Goal: Information Seeking & Learning: Learn about a topic

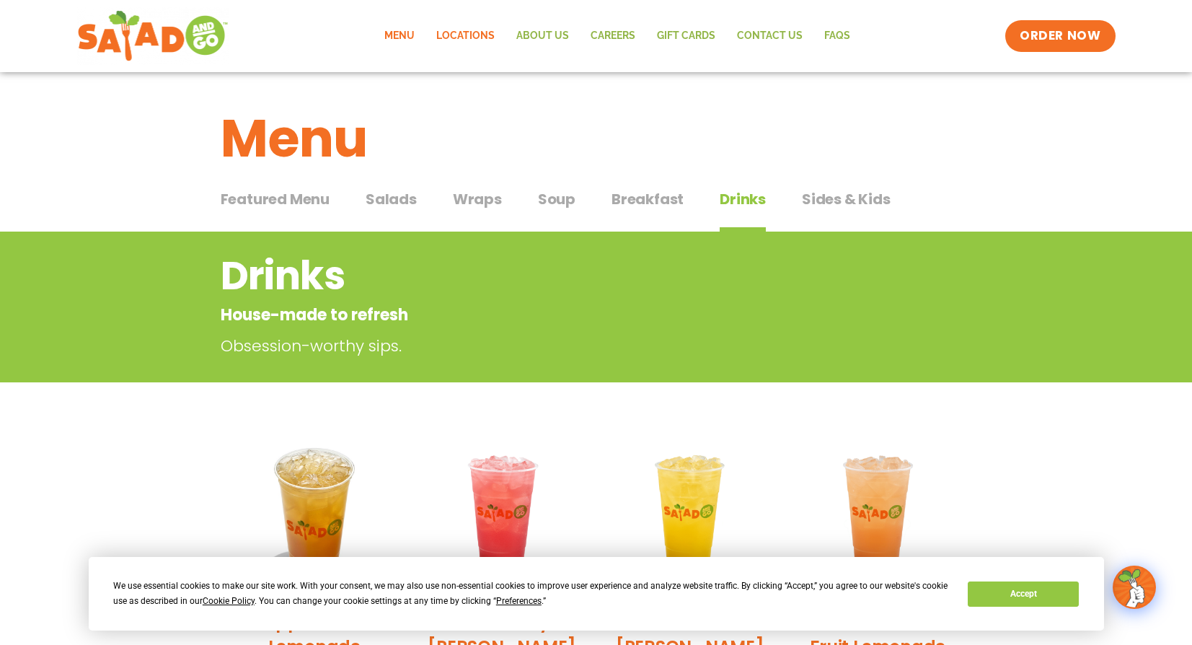
click at [461, 38] on link "Locations" at bounding box center [465, 35] width 80 height 33
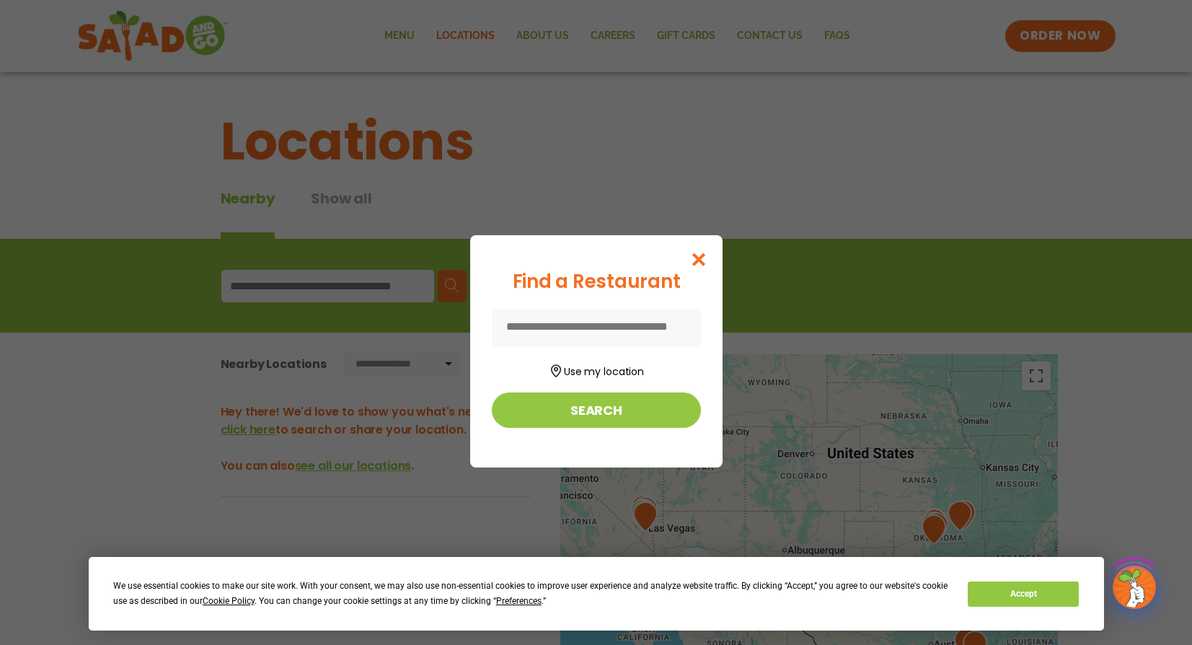
click at [707, 252] on icon "Close modal" at bounding box center [698, 259] width 18 height 15
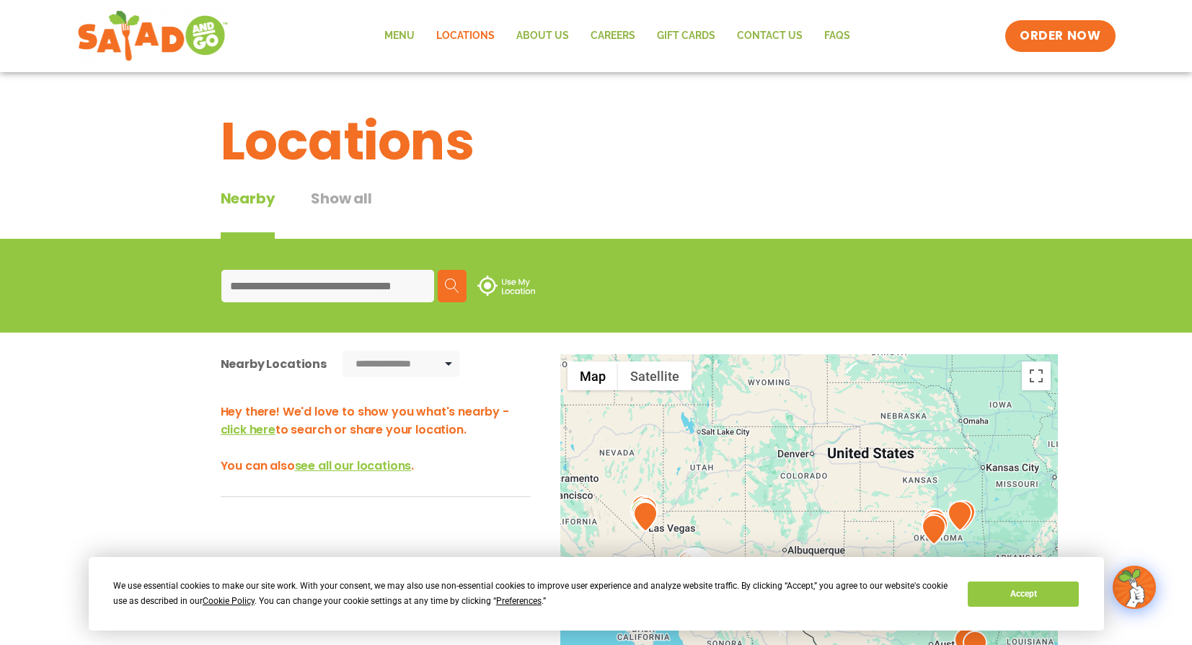
click at [1051, 596] on button "Accept" at bounding box center [1023, 593] width 111 height 25
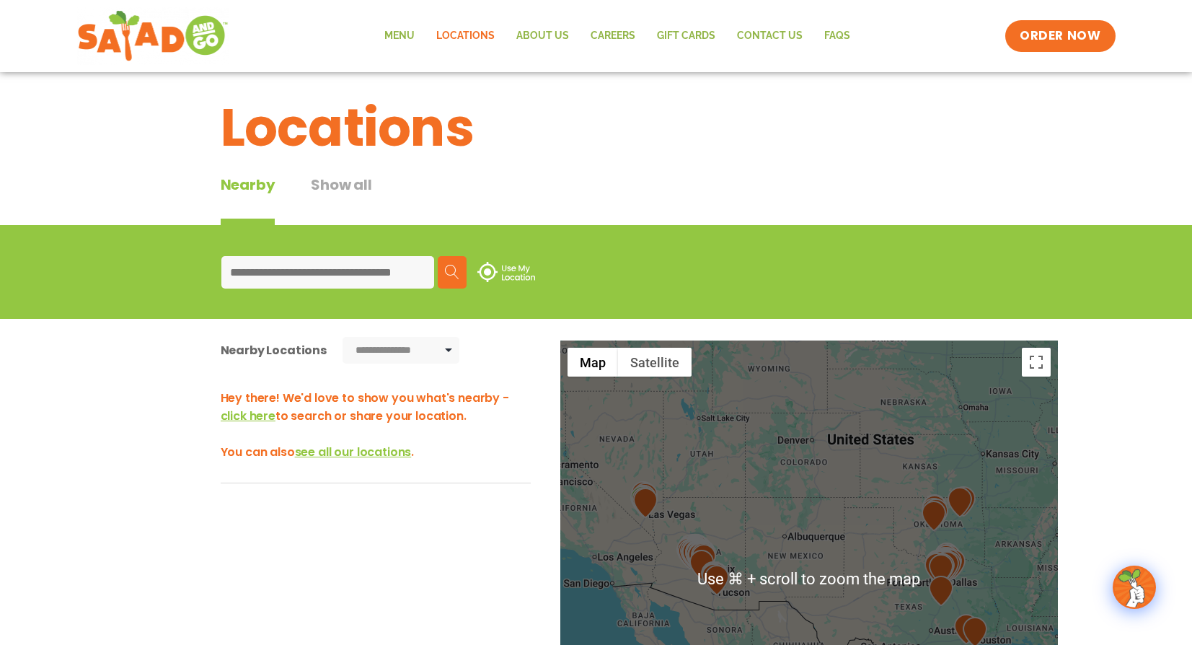
scroll to position [11, 0]
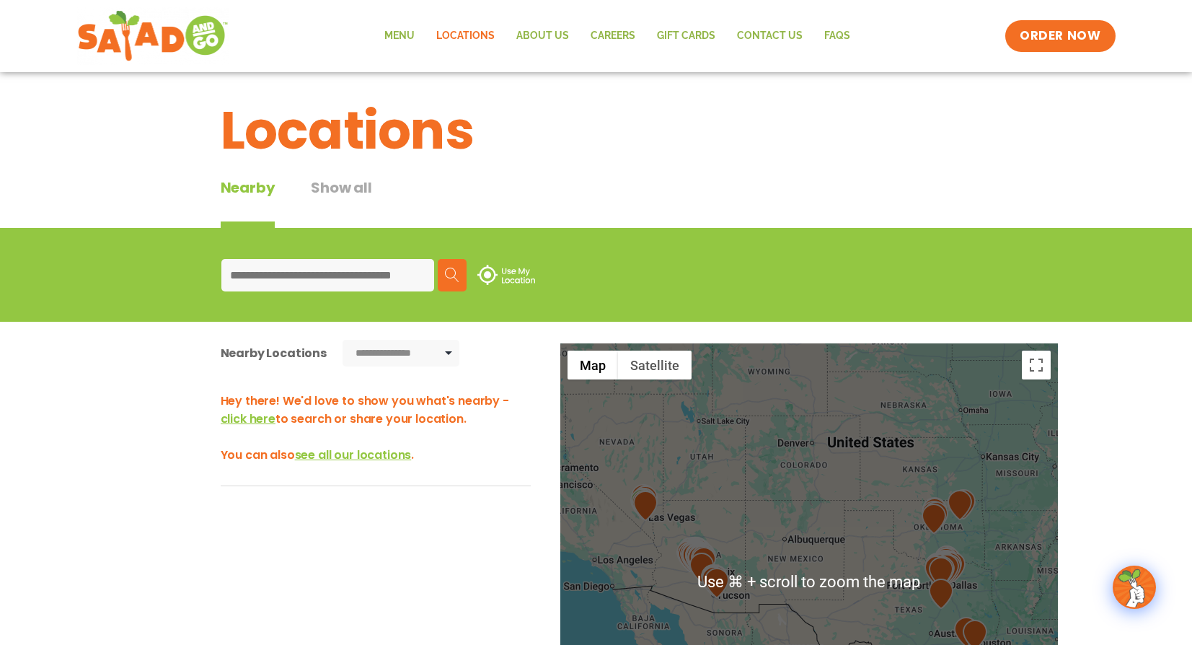
click at [334, 277] on input at bounding box center [327, 275] width 213 height 32
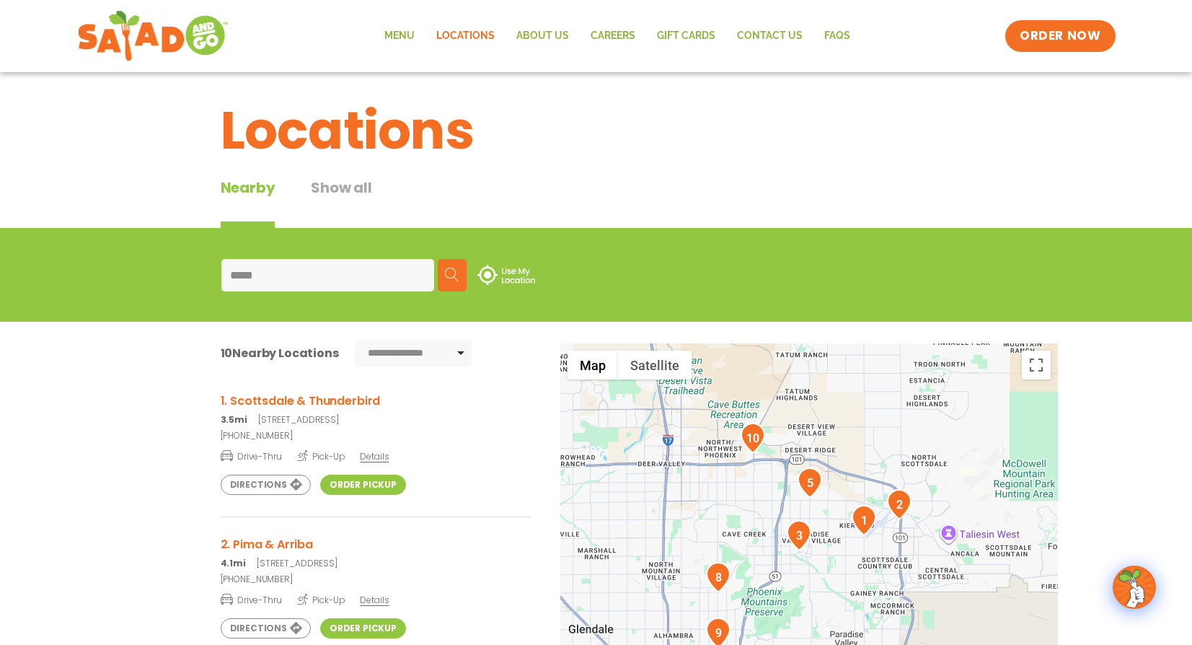
type input "*****"
click at [376, 458] on span "Details" at bounding box center [374, 456] width 29 height 12
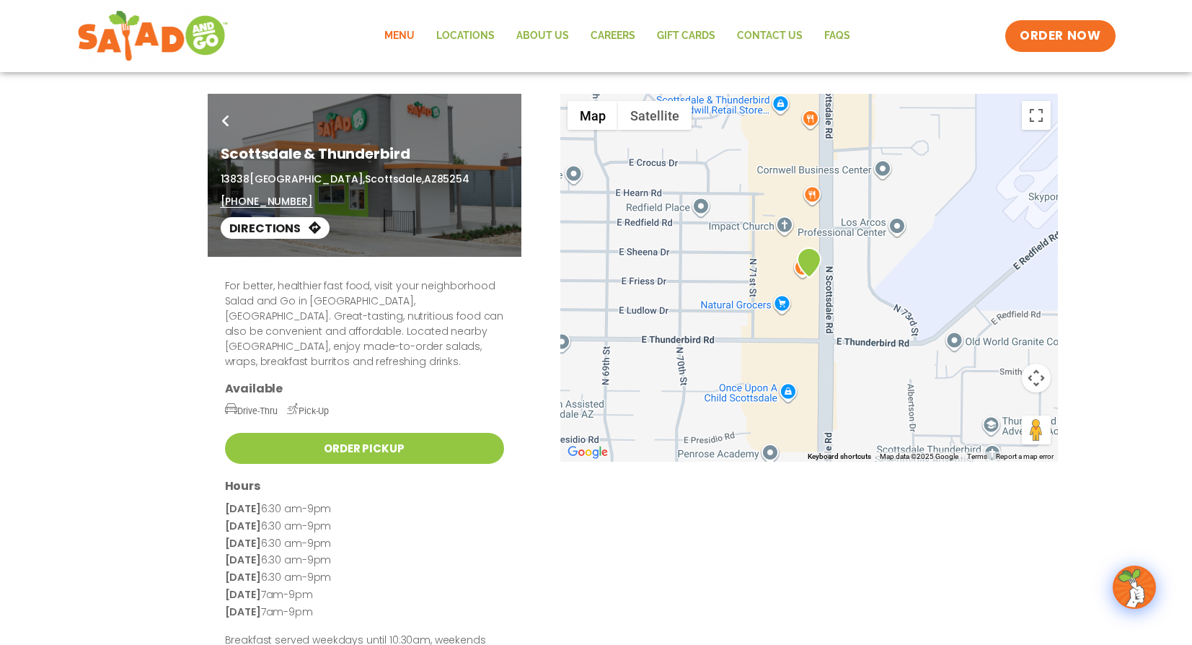
click at [410, 36] on link "Menu" at bounding box center [399, 35] width 52 height 33
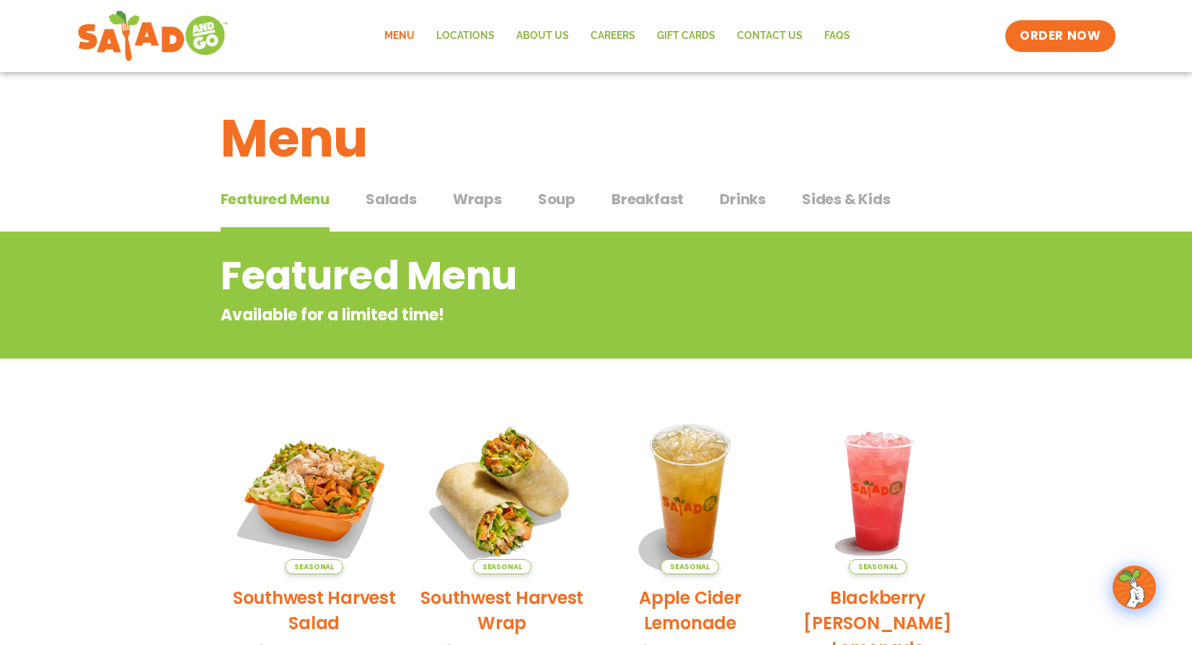
click at [460, 200] on span "Wraps" at bounding box center [477, 199] width 49 height 22
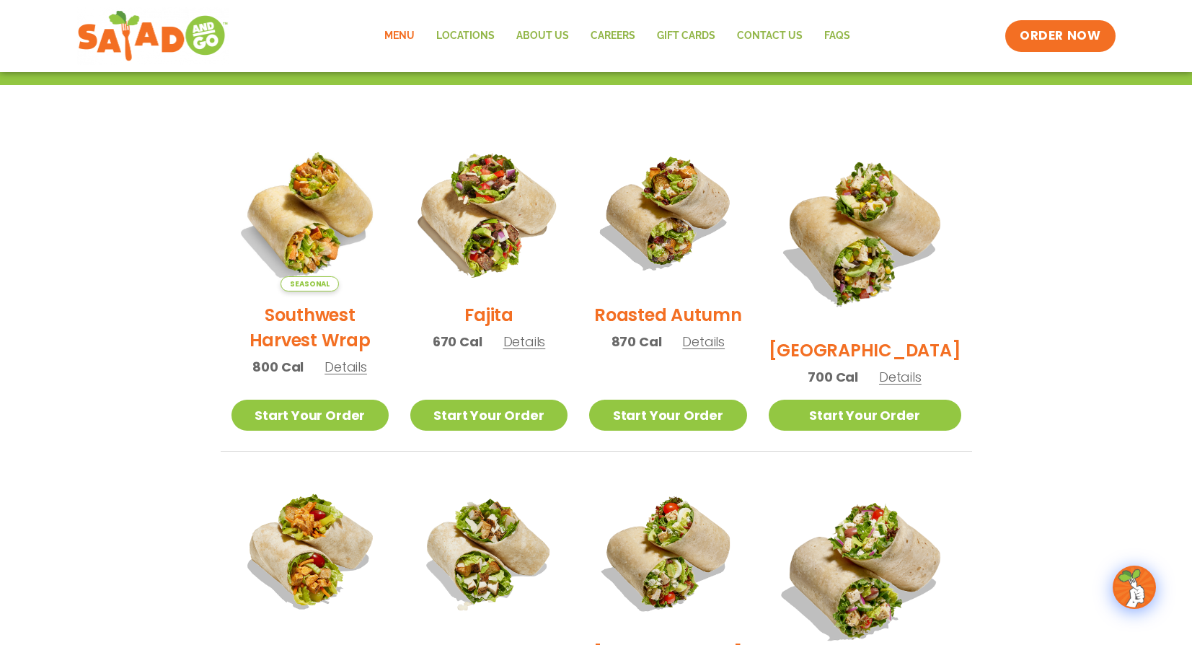
scroll to position [319, 0]
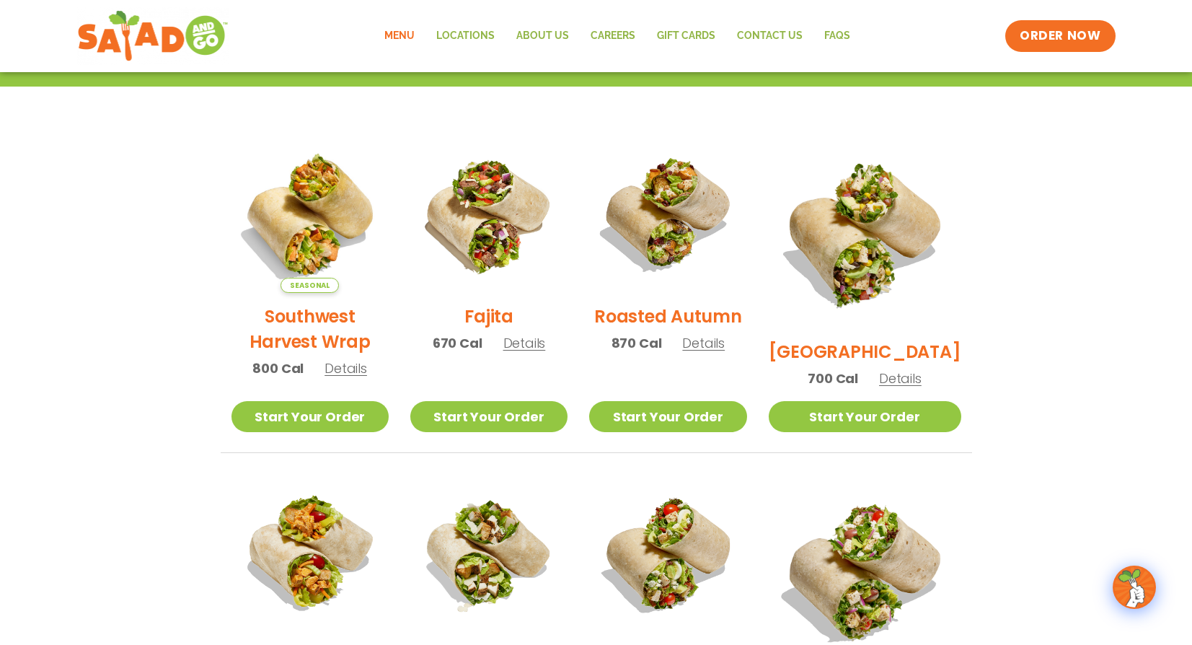
click at [350, 377] on span "Details" at bounding box center [345, 368] width 43 height 18
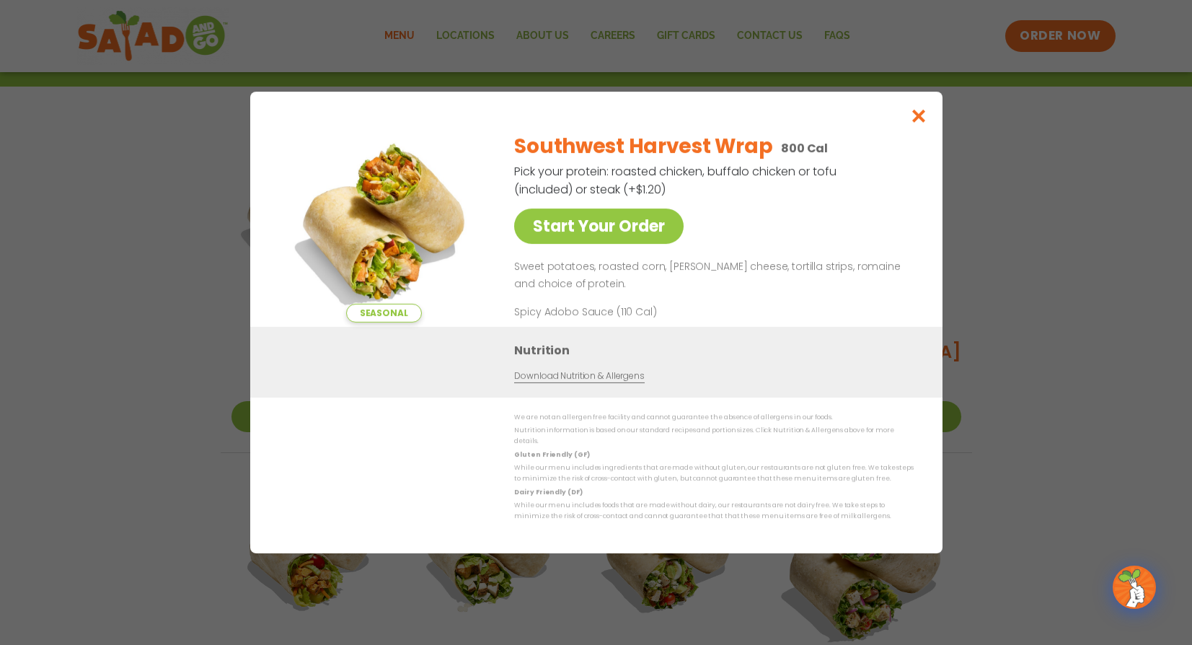
click at [926, 116] on icon "Close modal" at bounding box center [918, 115] width 18 height 15
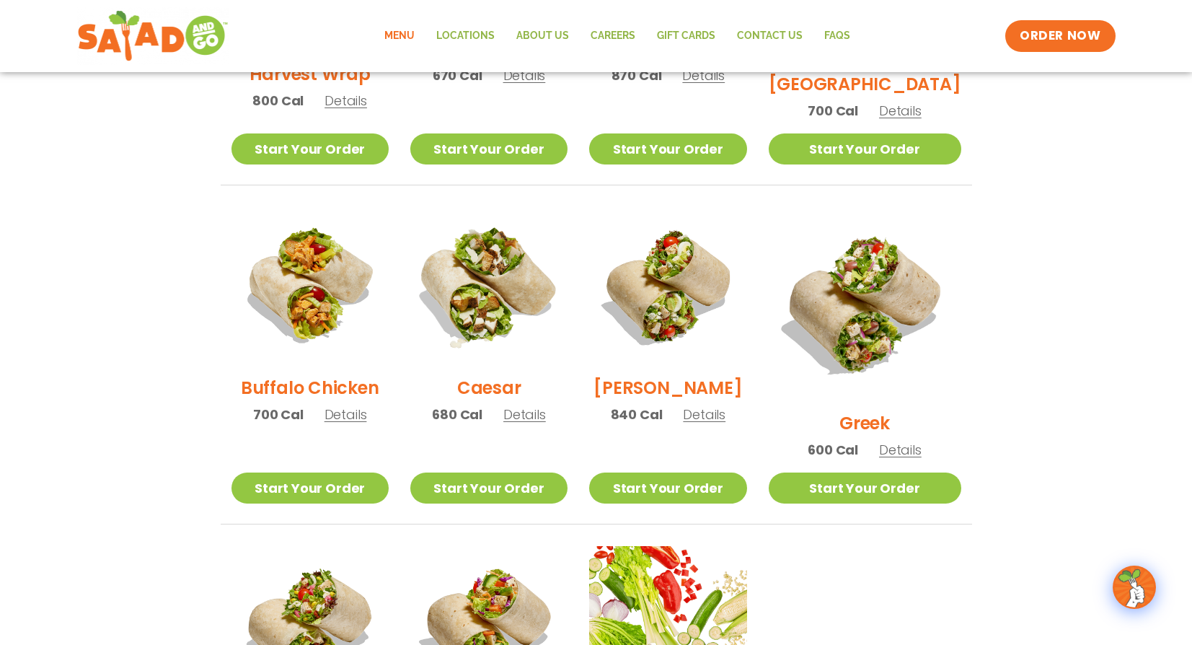
scroll to position [588, 0]
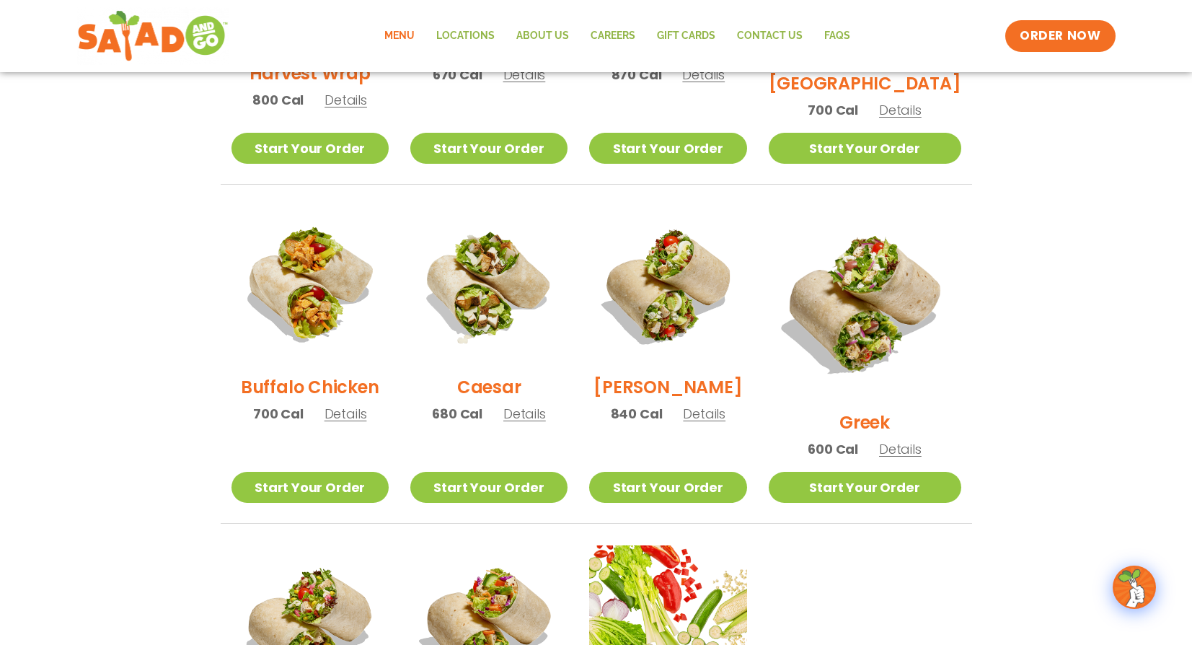
click at [919, 440] on span "Details" at bounding box center [900, 449] width 43 height 18
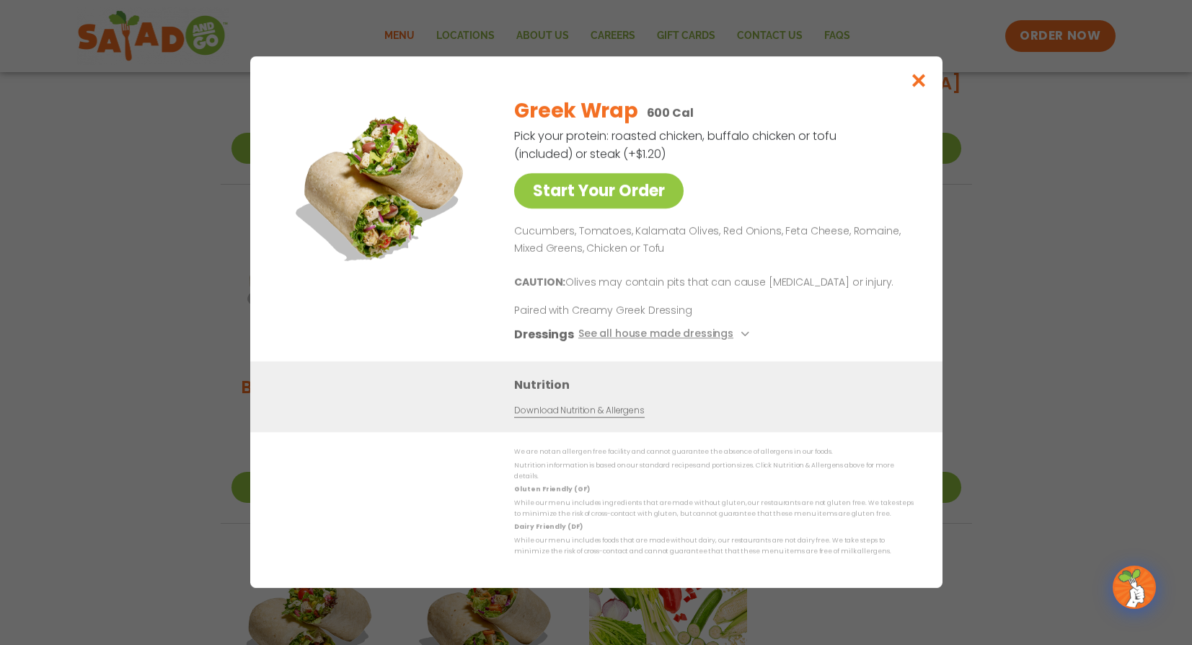
click at [922, 82] on icon "Close modal" at bounding box center [918, 80] width 18 height 15
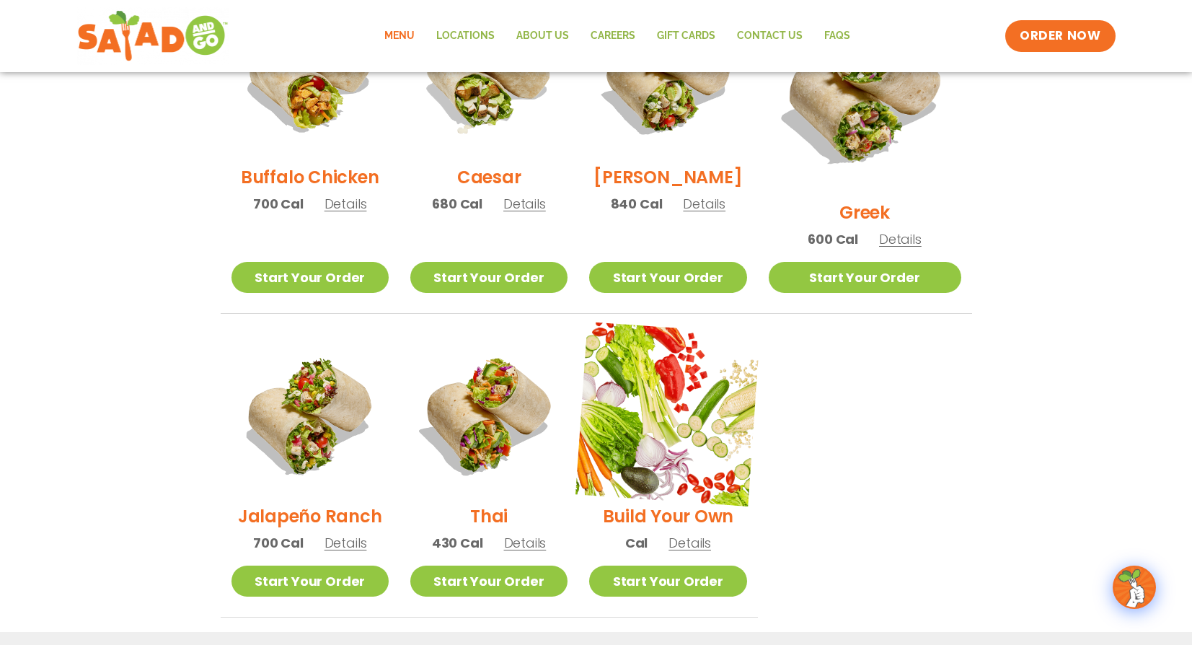
scroll to position [825, 0]
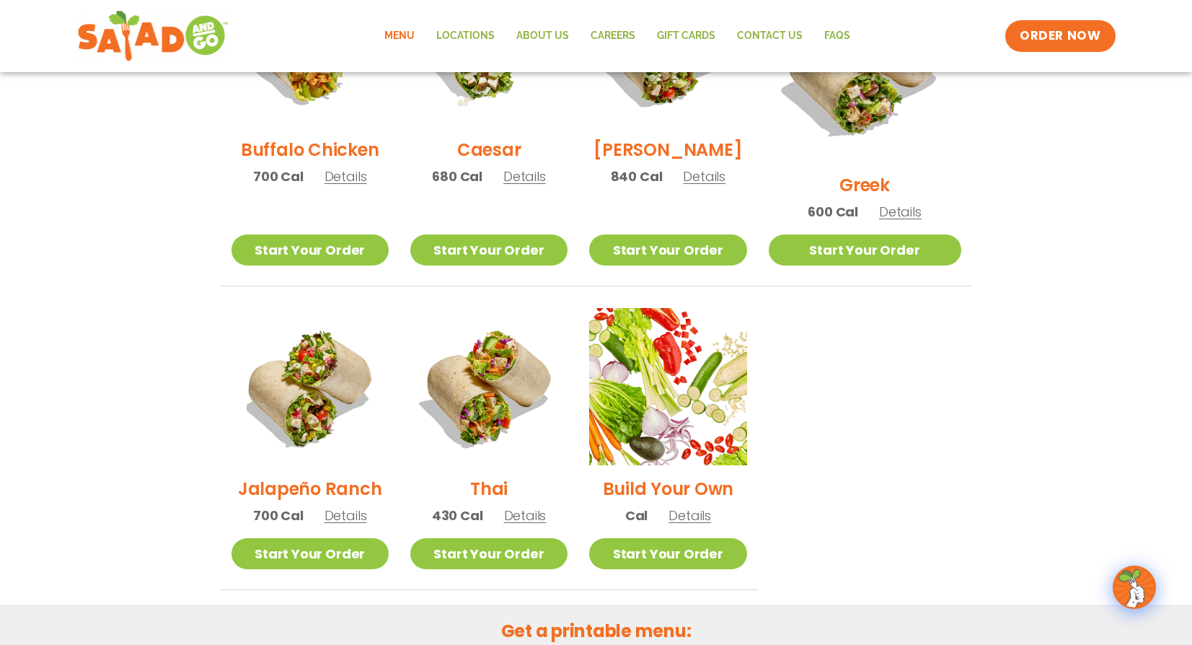
click at [543, 506] on span "Details" at bounding box center [525, 515] width 43 height 18
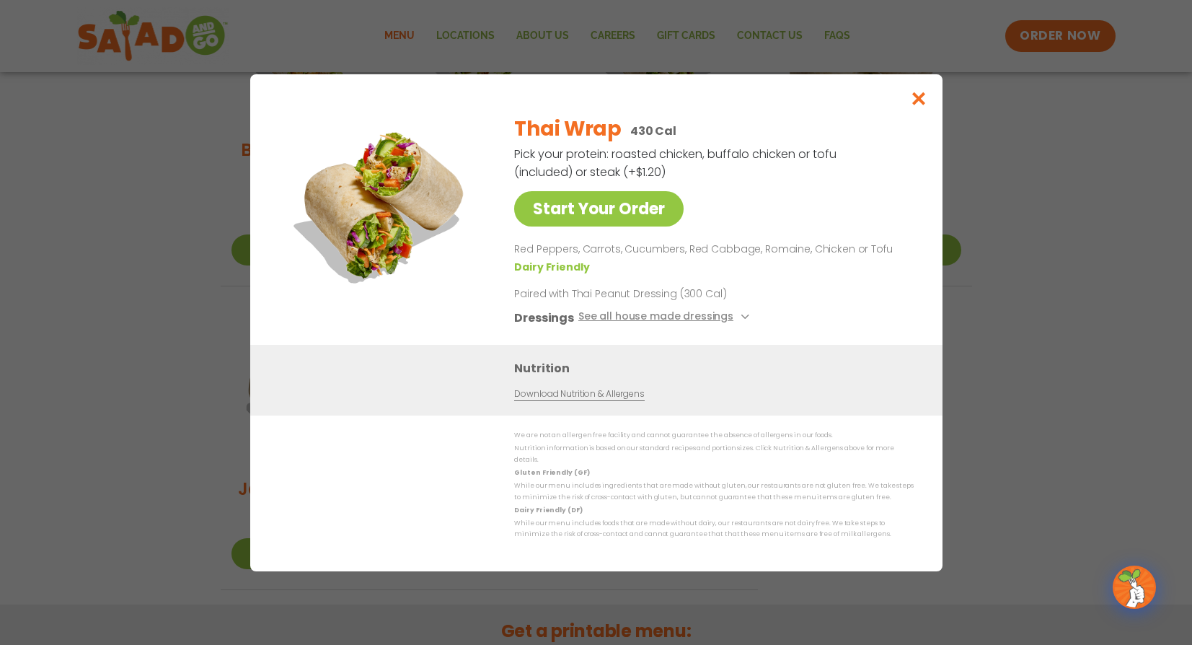
click at [920, 105] on icon "Close modal" at bounding box center [918, 98] width 18 height 15
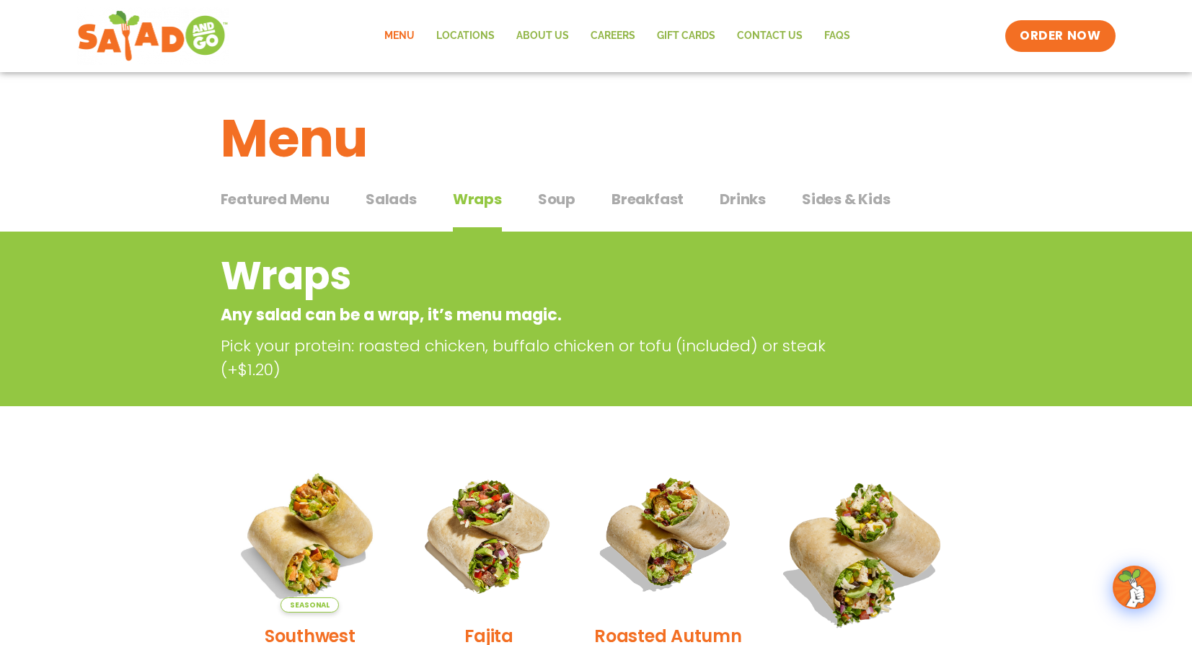
scroll to position [0, 0]
click at [557, 198] on span "Soup" at bounding box center [556, 199] width 37 height 22
